Goal: Task Accomplishment & Management: Manage account settings

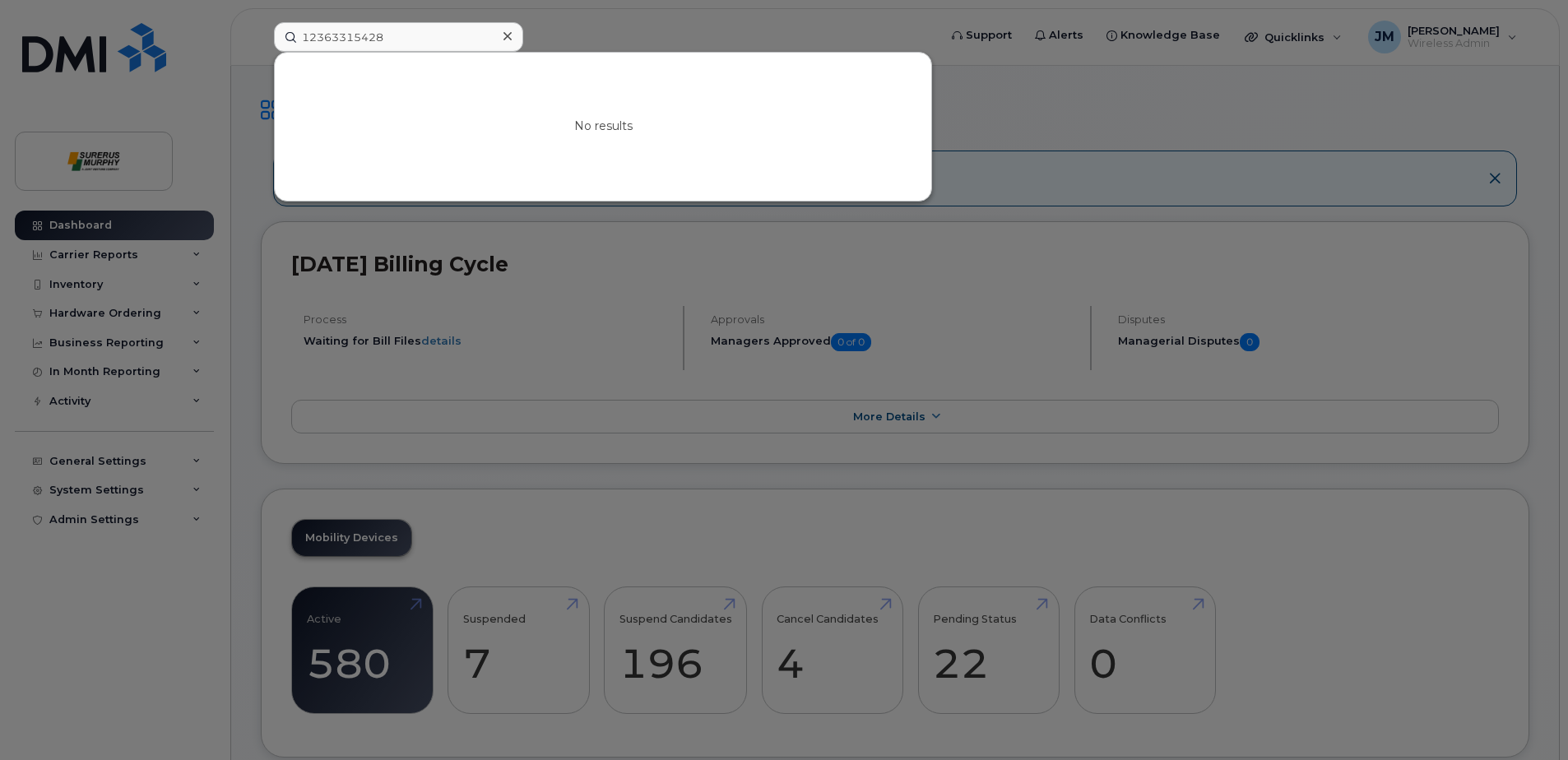
drag, startPoint x: 310, startPoint y: 37, endPoint x: 228, endPoint y: 29, distance: 82.4
click at [261, 29] on div "12363315428 No results" at bounding box center [600, 37] width 679 height 30
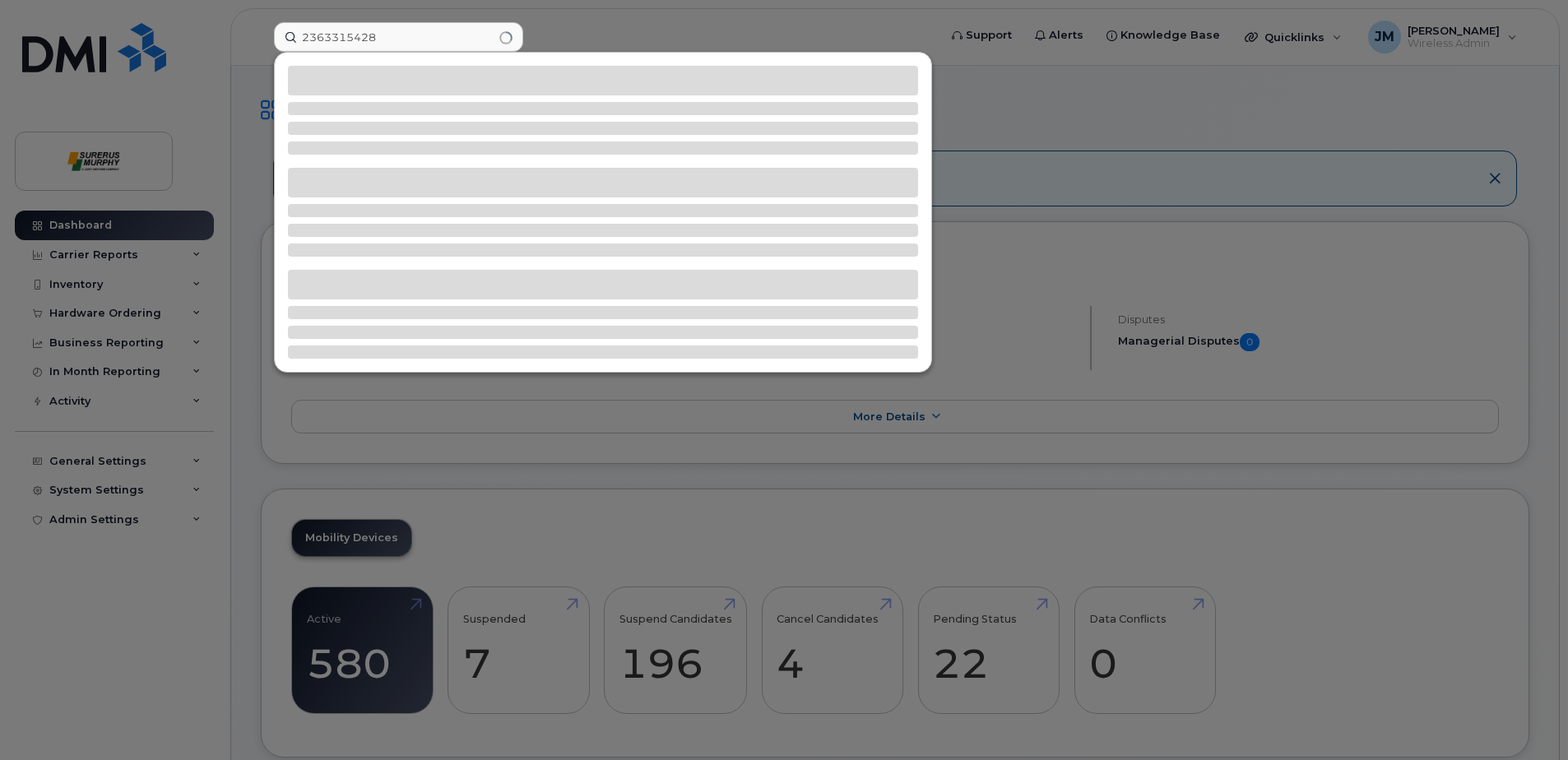
type input "2363315428"
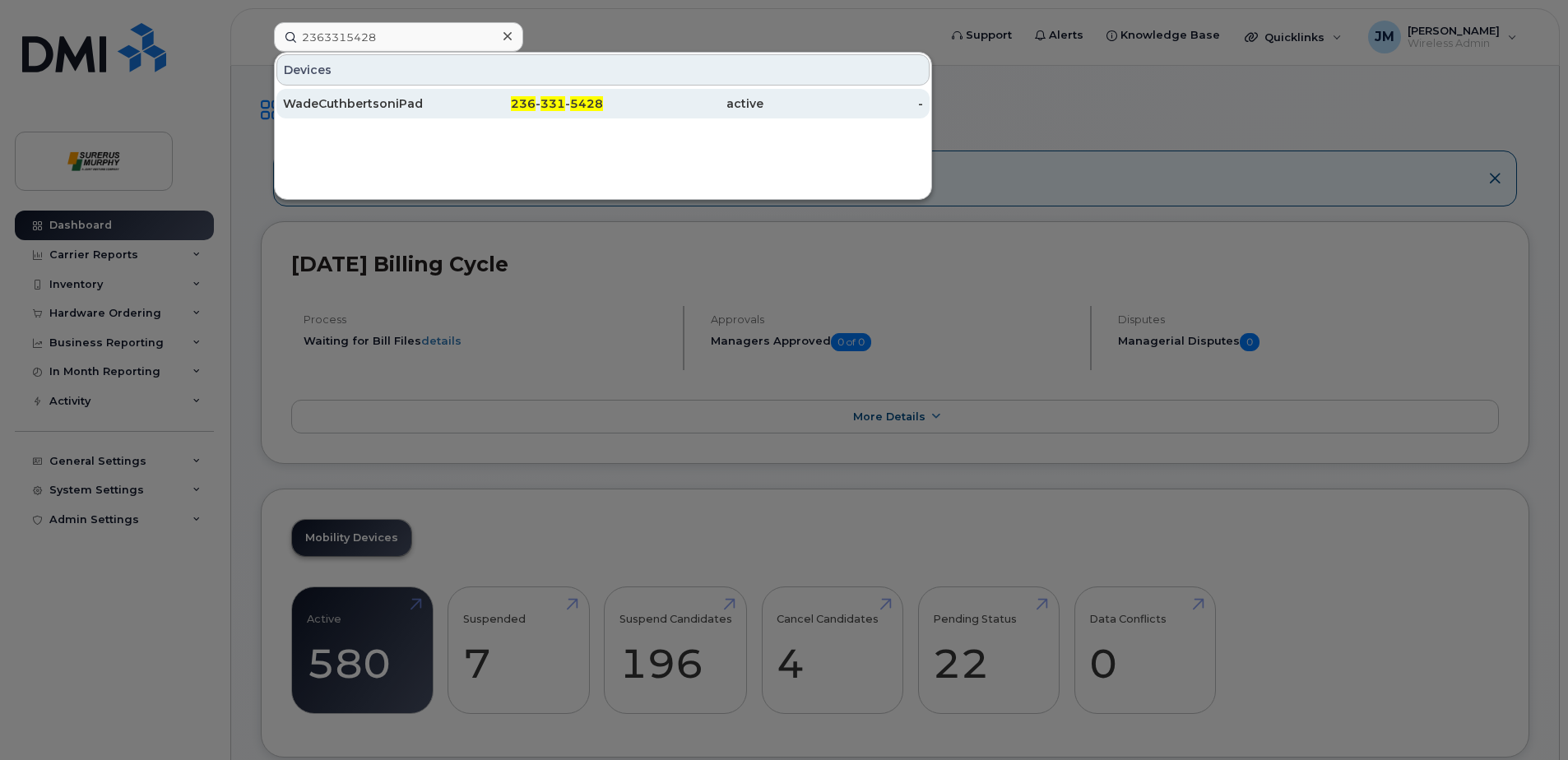
click at [327, 104] on div "WadeCuthbertsoniPad" at bounding box center [363, 103] width 160 height 16
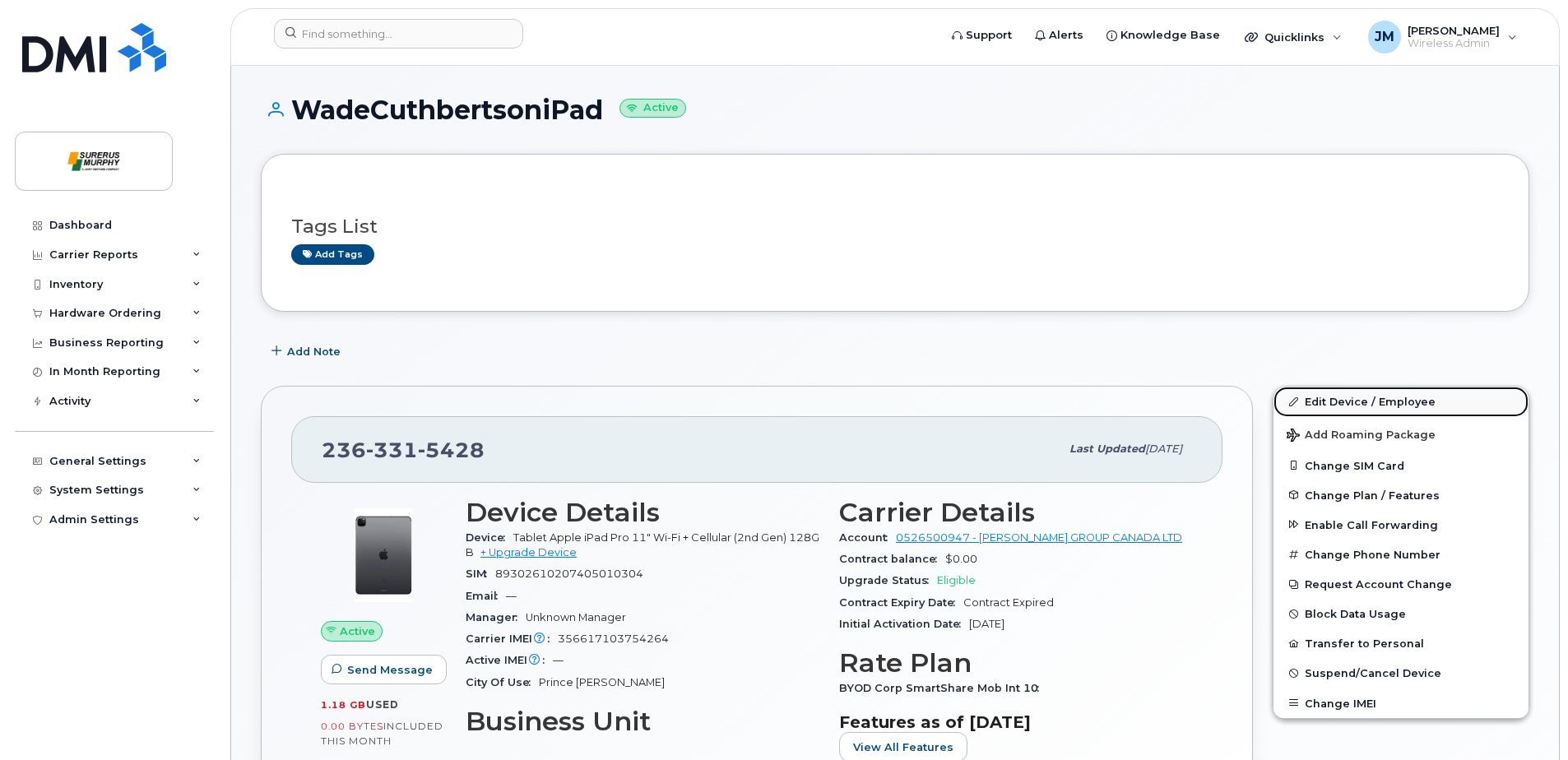
click at [1339, 405] on link "Edit Device / Employee" at bounding box center [1400, 401] width 255 height 30
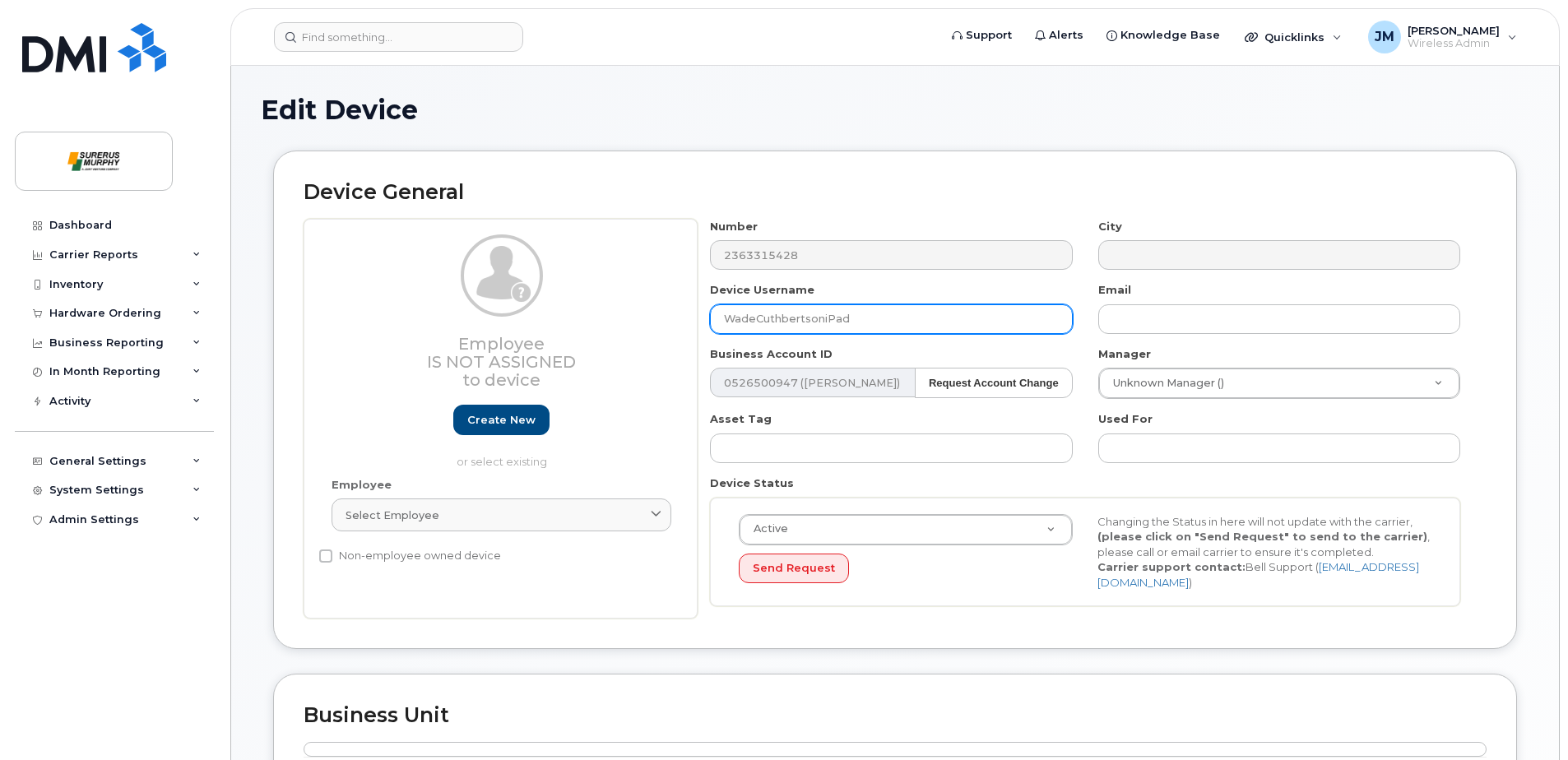
drag, startPoint x: 809, startPoint y: 321, endPoint x: 817, endPoint y: 320, distance: 8.1
click at [809, 320] on input "WadeCuthbertsoniPad" at bounding box center [891, 319] width 362 height 30
drag, startPoint x: 822, startPoint y: 319, endPoint x: 656, endPoint y: 297, distance: 167.5
click at [656, 297] on div "Employee Is not assigned to device Create new or select existing Employee Selec…" at bounding box center [895, 419] width 1183 height 401
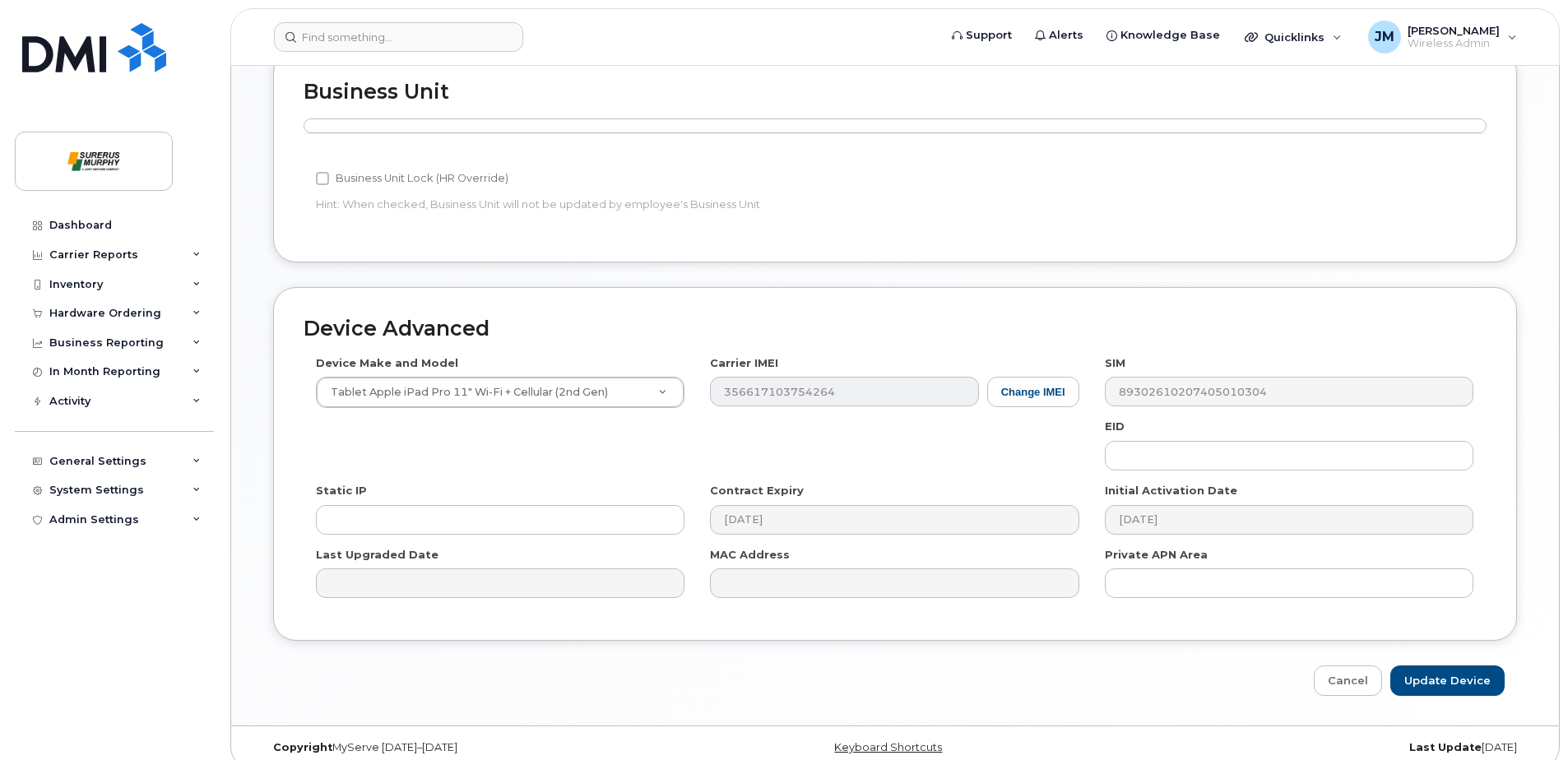
scroll to position [642, 0]
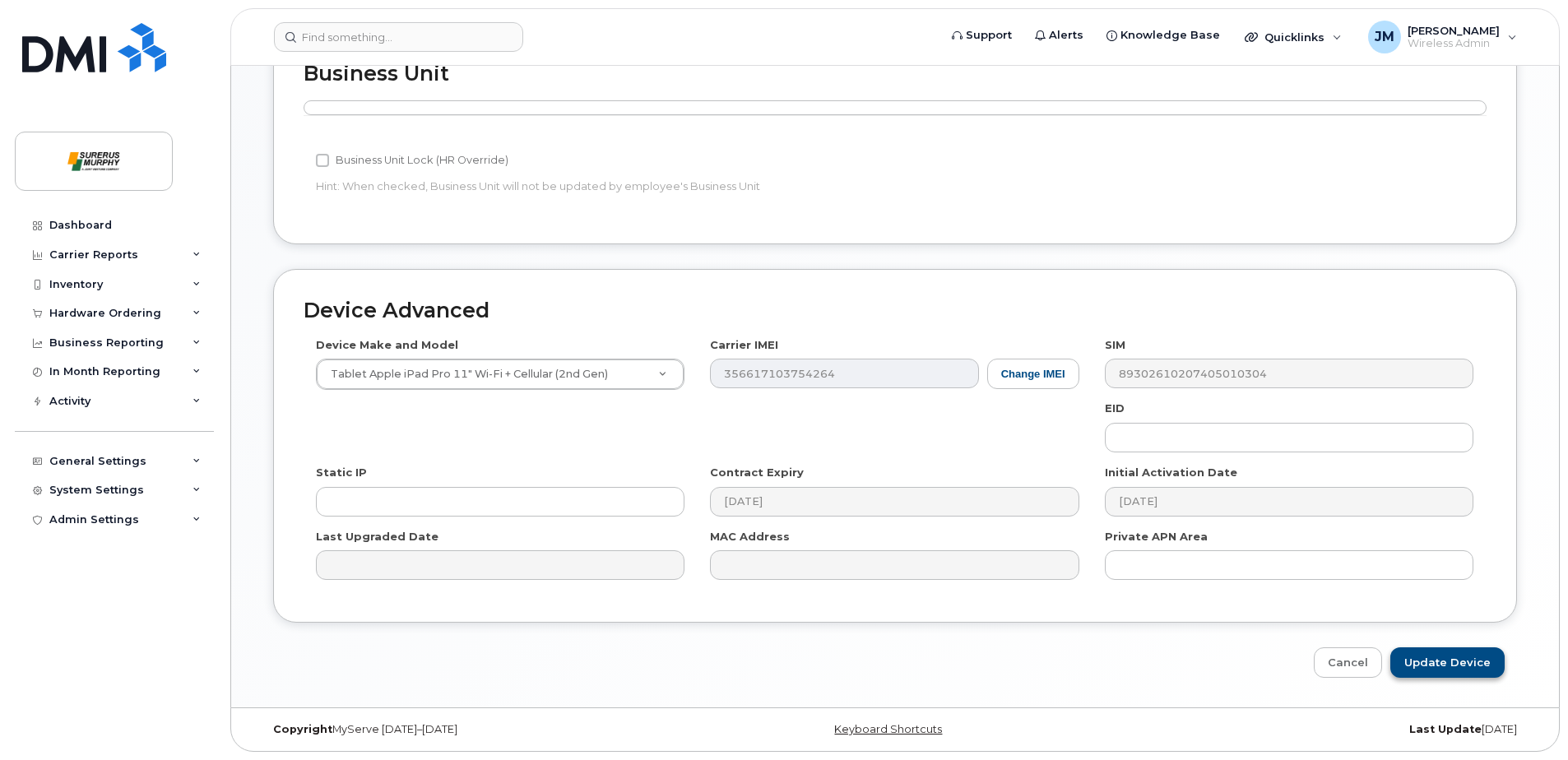
type input "[PERSON_NAME] iPad- EGMP"
click at [1478, 667] on input "Update Device" at bounding box center [1447, 662] width 114 height 30
type input "Saving..."
